Goal: Navigation & Orientation: Find specific page/section

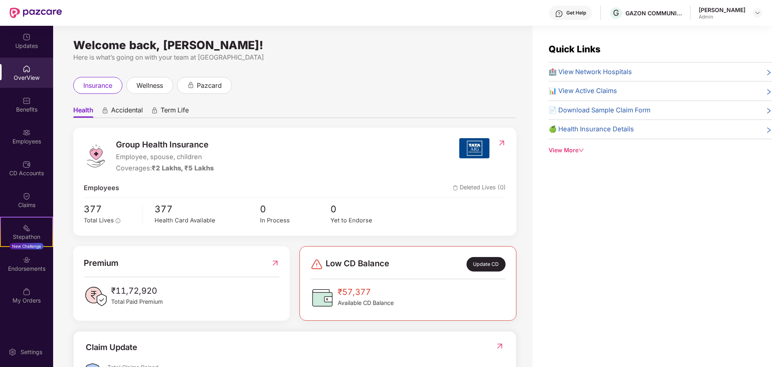
click at [297, 104] on ul "Health Accidental Term Life" at bounding box center [294, 110] width 443 height 16
click at [30, 99] on img at bounding box center [27, 101] width 8 height 8
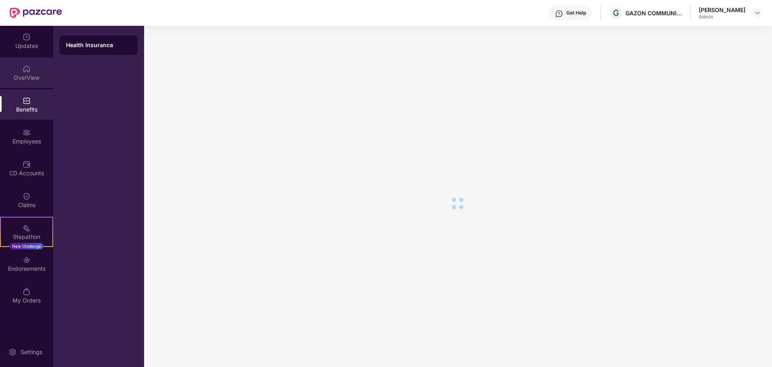
click at [29, 77] on div "OverView" at bounding box center [26, 78] width 53 height 8
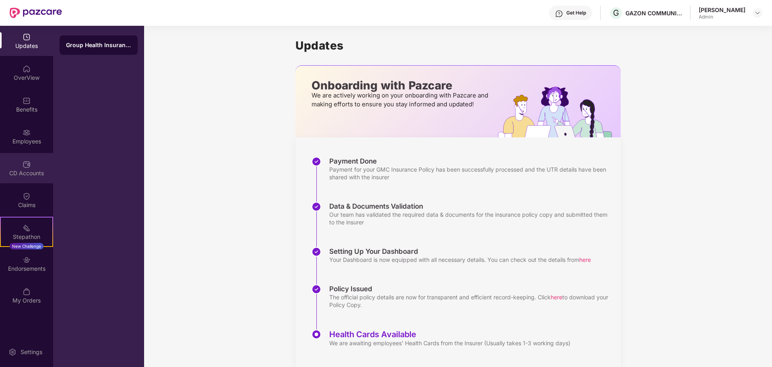
click at [32, 170] on div "CD Accounts" at bounding box center [26, 173] width 53 height 8
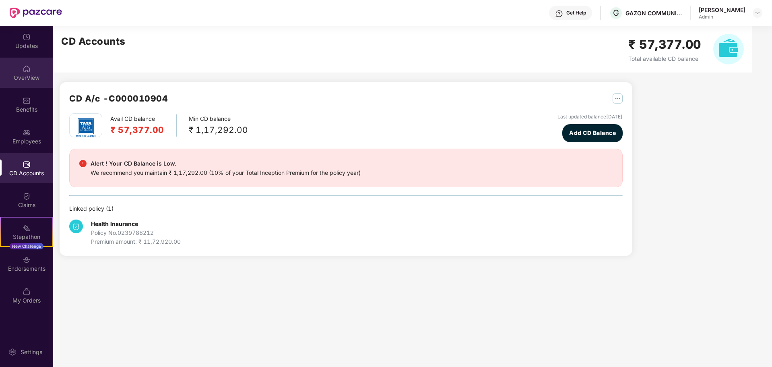
click at [30, 70] on img at bounding box center [27, 69] width 8 height 8
